Goal: Transaction & Acquisition: Download file/media

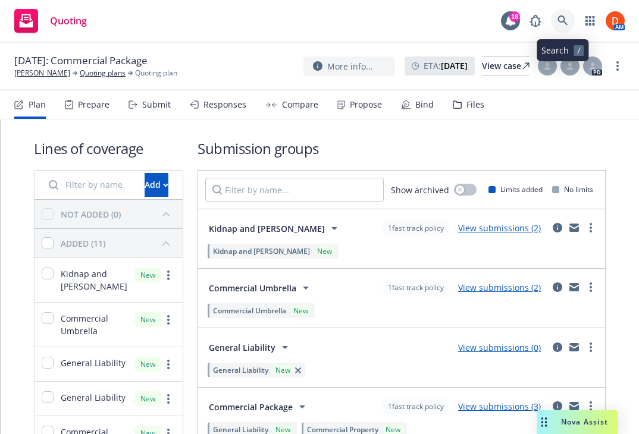
click at [563, 15] on link at bounding box center [563, 21] width 24 height 24
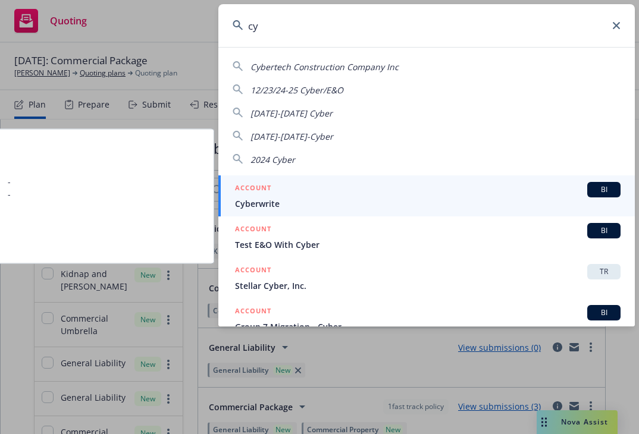
type input "c"
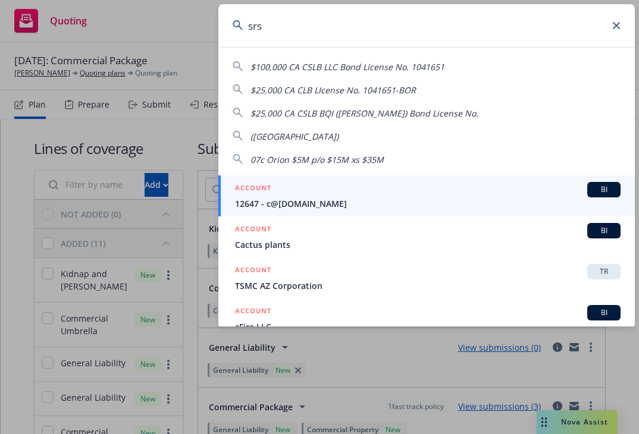
type input "srsc"
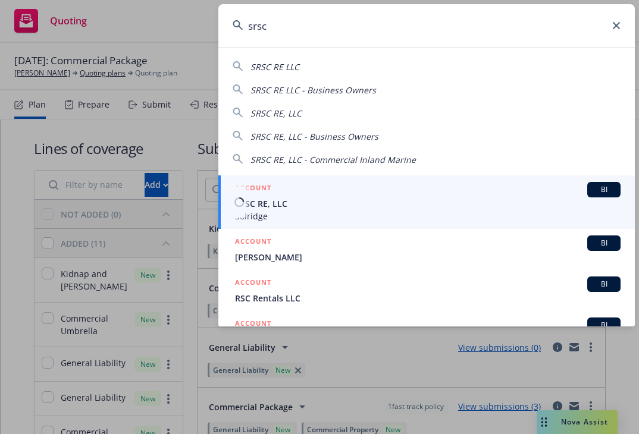
click at [350, 187] on div "ACCOUNT BI" at bounding box center [427, 189] width 385 height 15
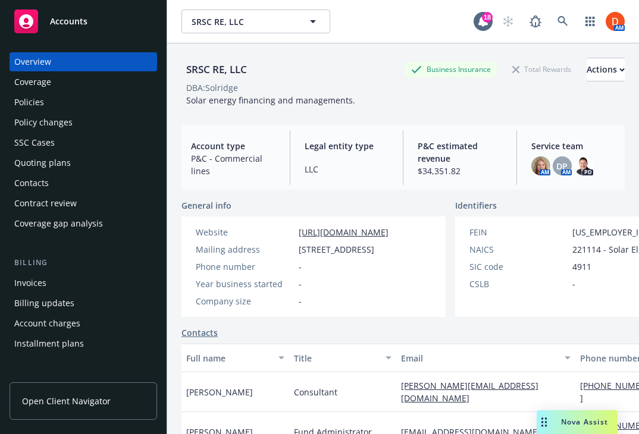
click at [96, 98] on div "Policies" at bounding box center [83, 102] width 138 height 19
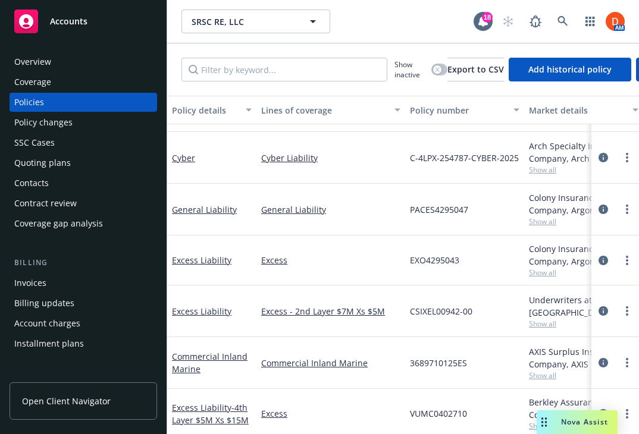
scroll to position [108, 0]
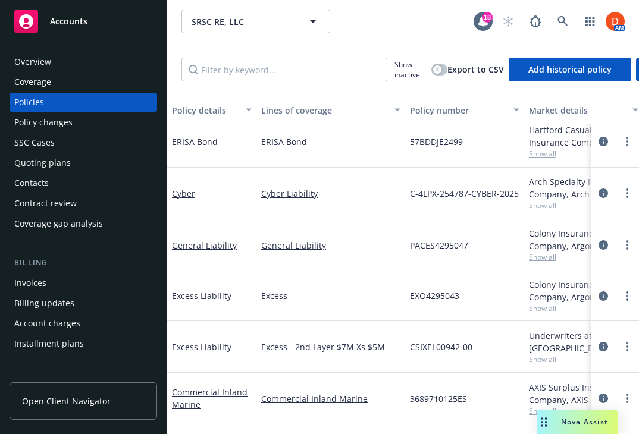
click at [554, 206] on span "Show all" at bounding box center [583, 205] width 109 height 10
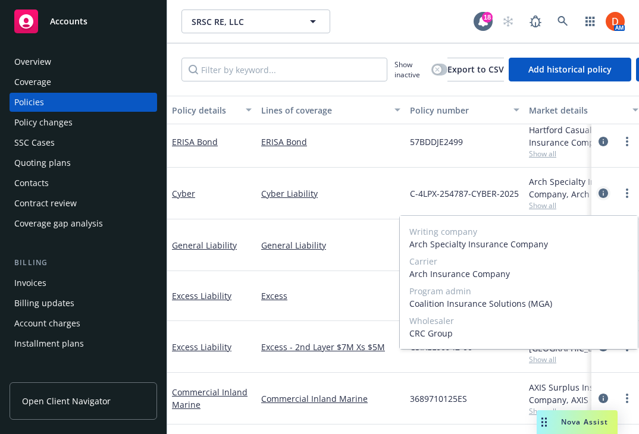
click at [605, 193] on icon "circleInformation" at bounding box center [603, 194] width 10 height 10
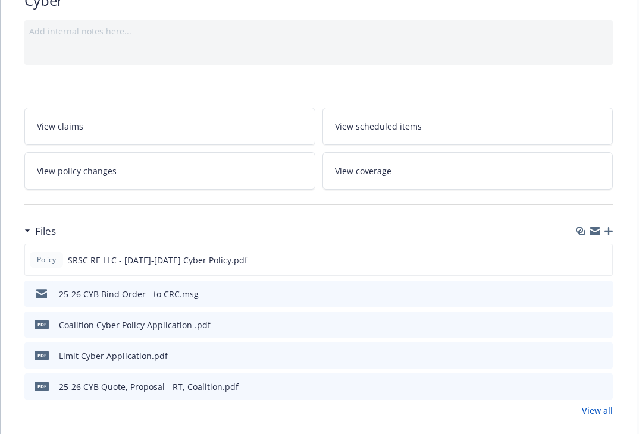
scroll to position [111, 0]
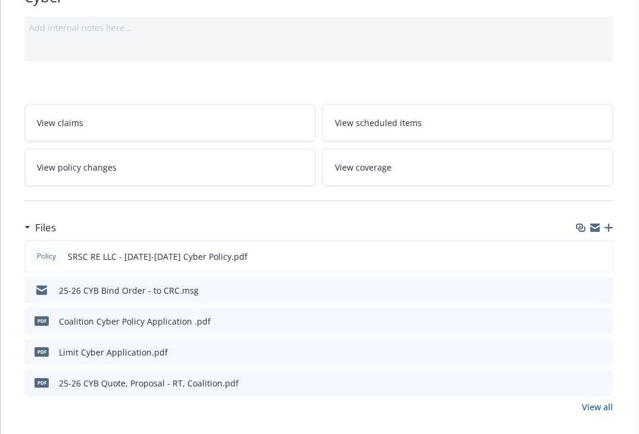
click at [600, 289] on icon "preview file" at bounding box center [601, 289] width 11 height 8
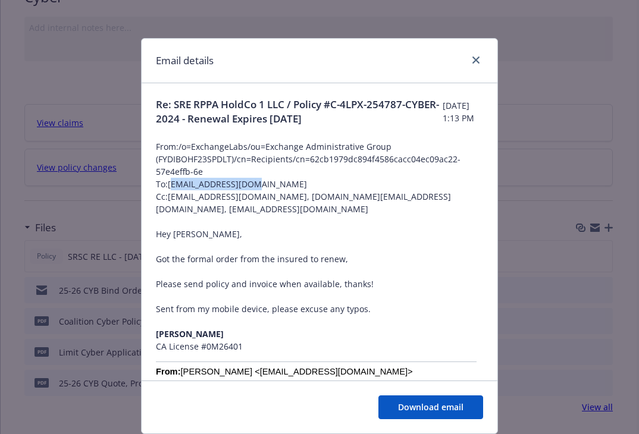
drag, startPoint x: 257, startPoint y: 184, endPoint x: 171, endPoint y: 184, distance: 86.2
click at [171, 184] on span "To: [EMAIL_ADDRESS][DOMAIN_NAME]" at bounding box center [319, 184] width 327 height 12
click at [178, 179] on span "To: [EMAIL_ADDRESS][DOMAIN_NAME]" at bounding box center [319, 184] width 327 height 12
drag, startPoint x: 167, startPoint y: 187, endPoint x: 188, endPoint y: 185, distance: 21.5
click at [188, 185] on span "To: [EMAIL_ADDRESS][DOMAIN_NAME]" at bounding box center [319, 184] width 327 height 12
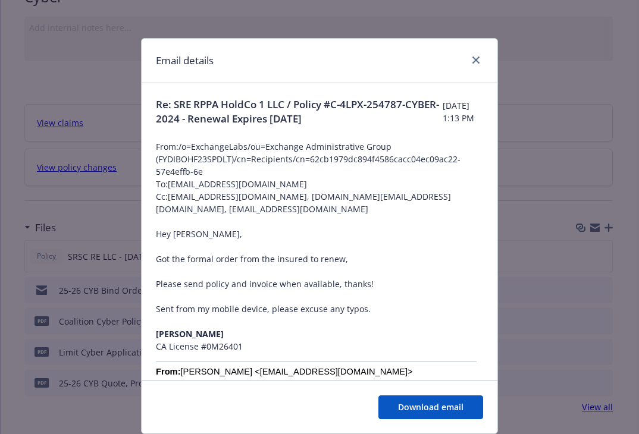
click at [187, 185] on span "To: [EMAIL_ADDRESS][DOMAIN_NAME]" at bounding box center [319, 184] width 327 height 12
drag, startPoint x: 170, startPoint y: 186, endPoint x: 255, endPoint y: 180, distance: 84.7
click at [255, 180] on span "To: [EMAIL_ADDRESS][DOMAIN_NAME]" at bounding box center [319, 184] width 327 height 12
copy span "[EMAIL_ADDRESS][DOMAIN_NAME]"
click at [472, 57] on icon "close" at bounding box center [475, 60] width 7 height 7
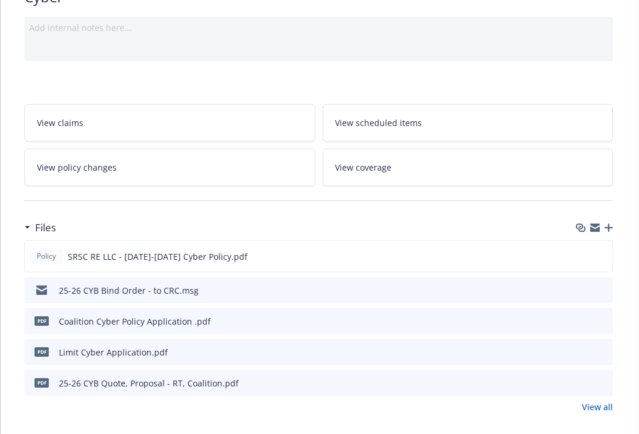
scroll to position [0, 0]
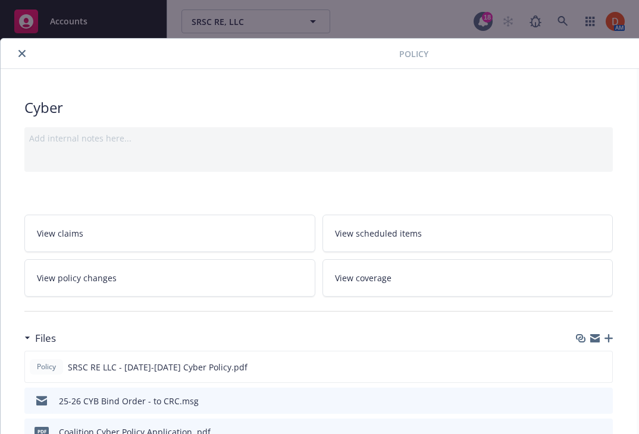
click at [23, 59] on button "close" at bounding box center [22, 53] width 14 height 14
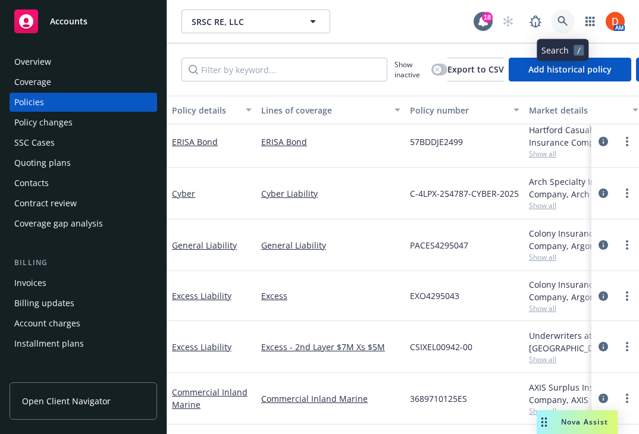
click at [565, 23] on icon at bounding box center [562, 21] width 11 height 11
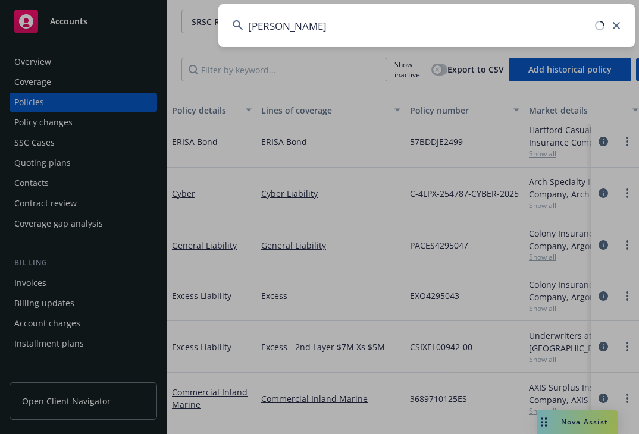
type input "[PERSON_NAME]"
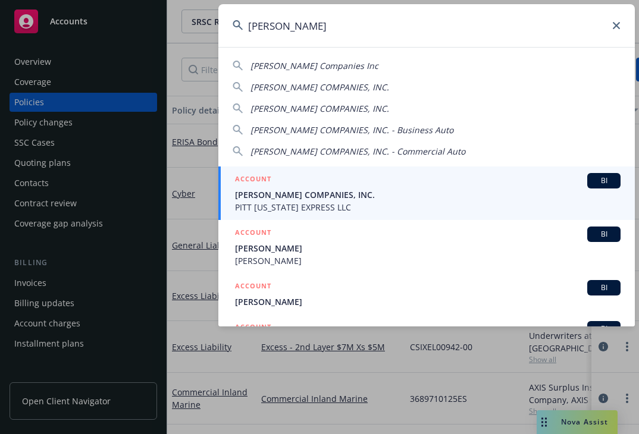
click at [302, 180] on div "ACCOUNT BI" at bounding box center [427, 180] width 385 height 15
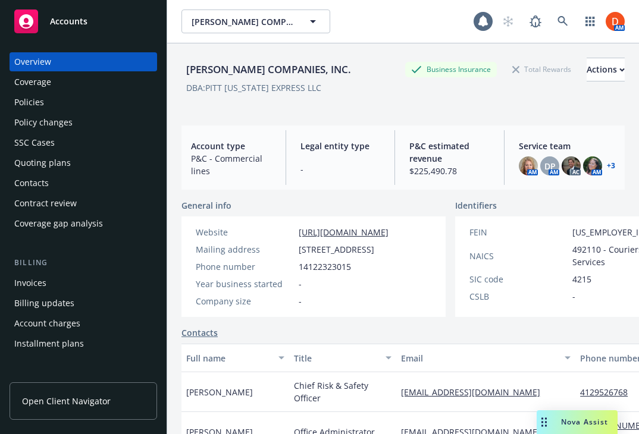
click at [89, 109] on div "Policies" at bounding box center [83, 102] width 138 height 19
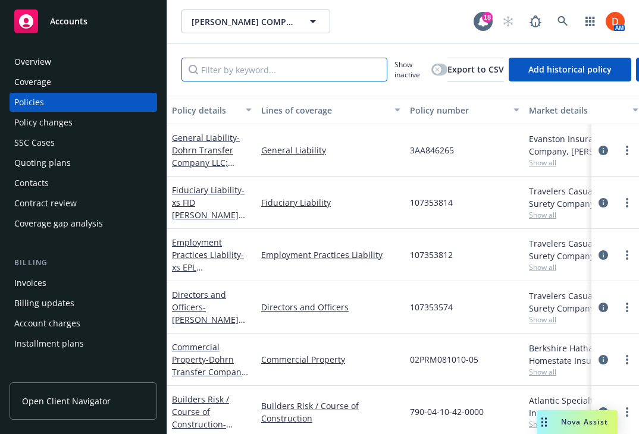
click at [293, 63] on input "Filter by keyword..." at bounding box center [284, 70] width 206 height 24
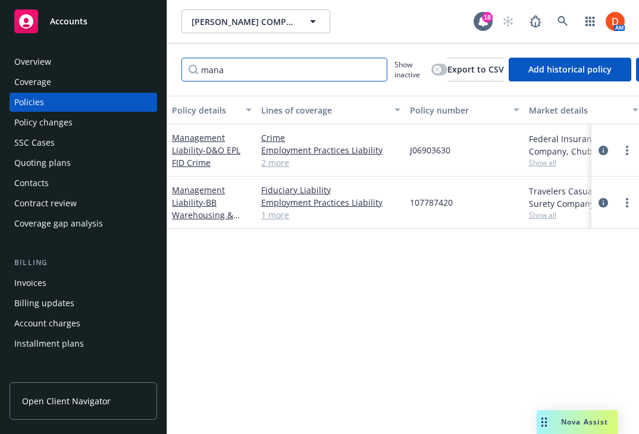
type input "mana"
click at [596, 196] on div at bounding box center [615, 203] width 38 height 14
click at [599, 198] on icon "circleInformation" at bounding box center [603, 203] width 10 height 10
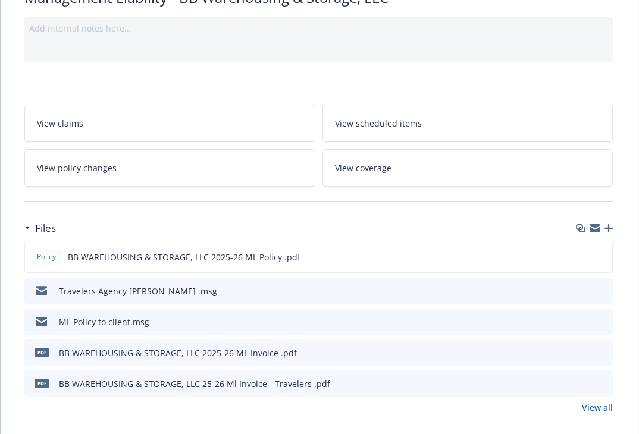
scroll to position [131, 0]
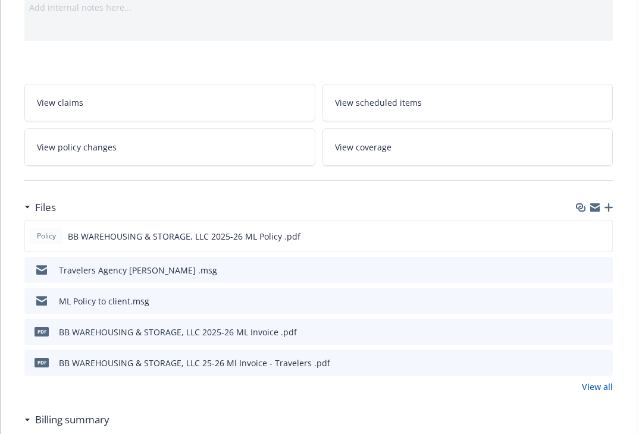
click at [605, 272] on icon "preview file" at bounding box center [601, 269] width 11 height 8
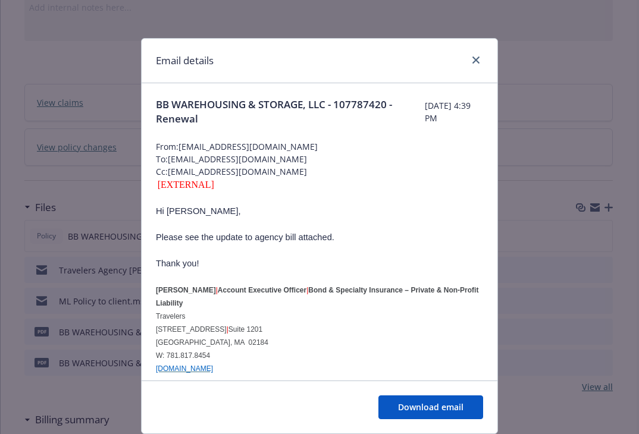
click at [470, 54] on div at bounding box center [473, 60] width 19 height 15
click at [474, 62] on icon "close" at bounding box center [475, 60] width 7 height 7
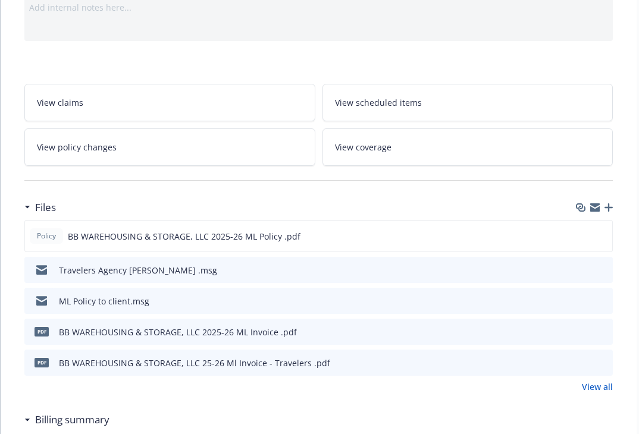
click at [600, 328] on icon "preview file" at bounding box center [601, 331] width 11 height 8
click at [599, 360] on icon "preview file" at bounding box center [601, 362] width 11 height 8
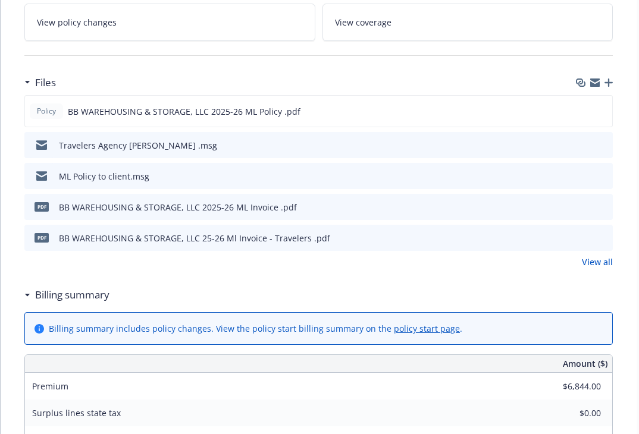
scroll to position [252, 0]
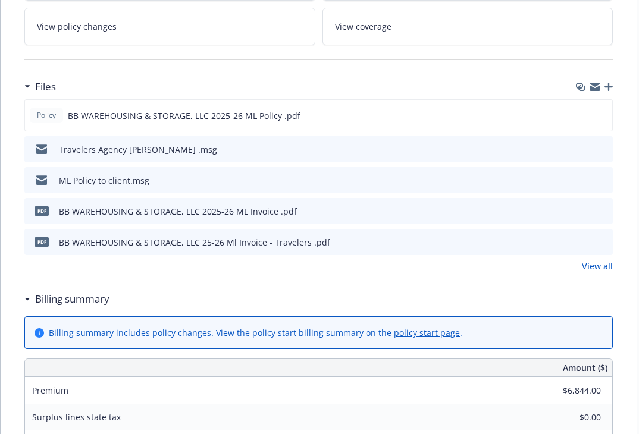
click at [582, 243] on icon "download file" at bounding box center [582, 242] width 10 height 10
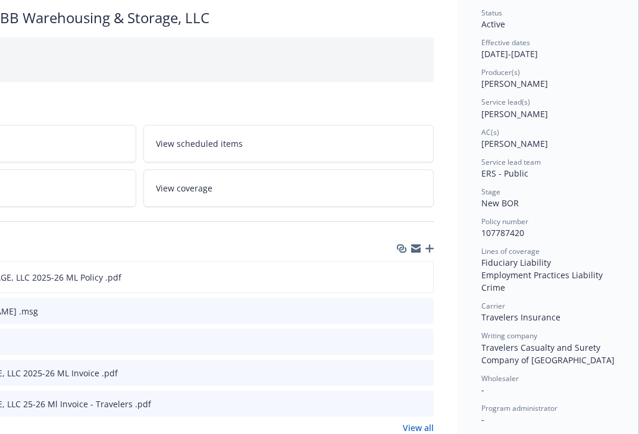
scroll to position [0, 179]
